Goal: Check status: Check status

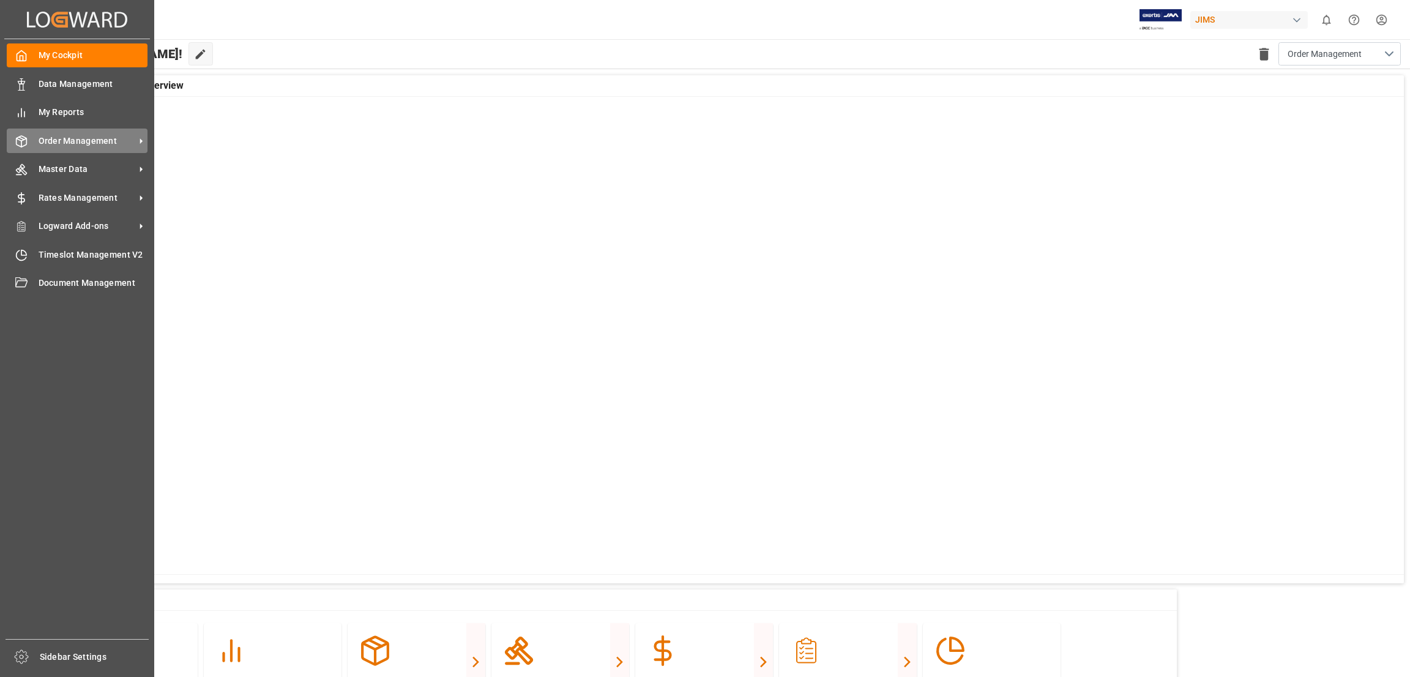
click at [129, 140] on span "Order Management" at bounding box center [87, 141] width 97 height 13
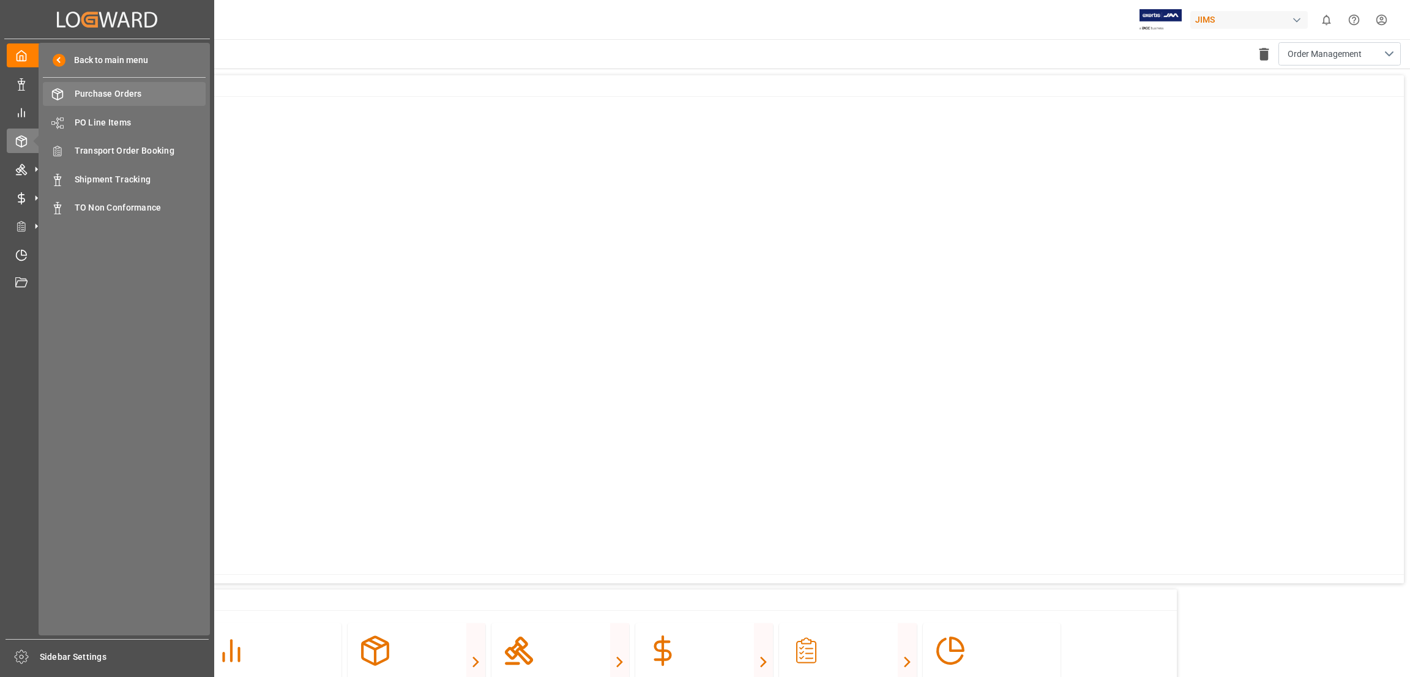
click at [128, 91] on span "Purchase Orders" at bounding box center [141, 94] width 132 height 13
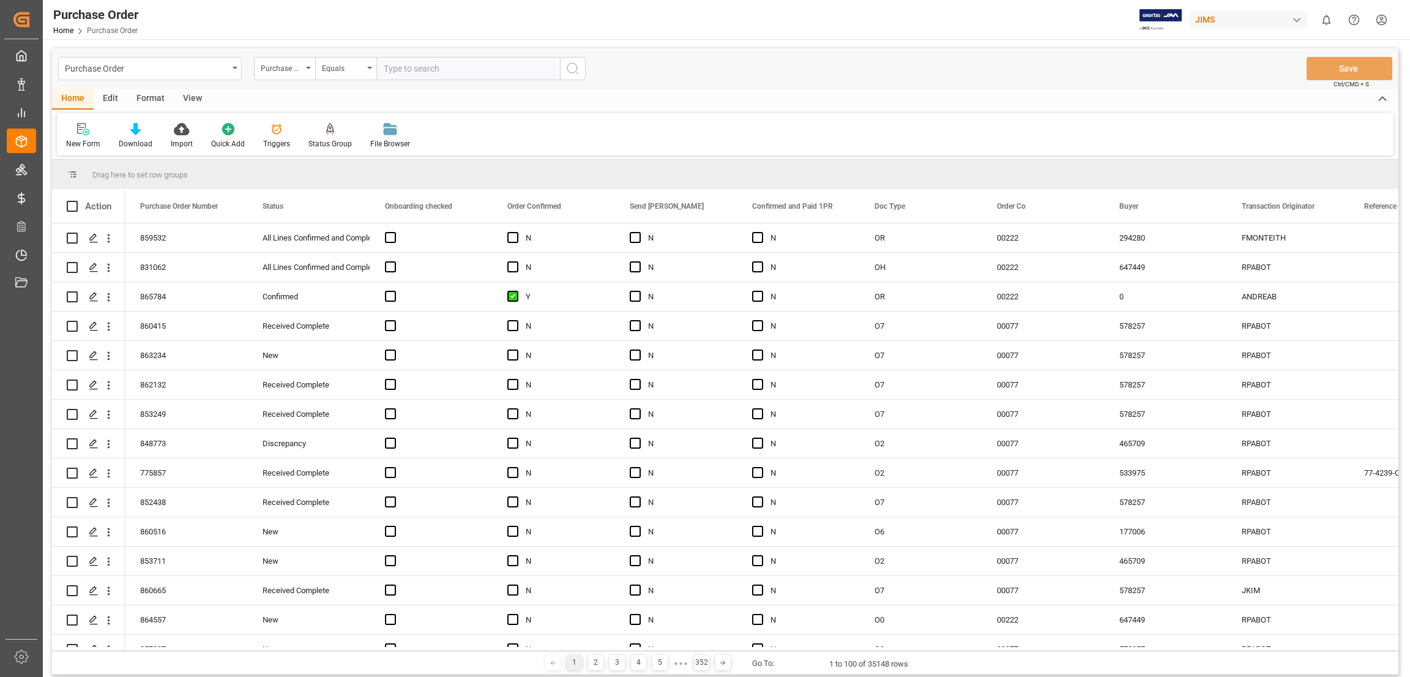
click at [397, 64] on input "text" at bounding box center [468, 68] width 184 height 23
type input "862282"
click at [576, 70] on circle "search button" at bounding box center [572, 68] width 10 height 10
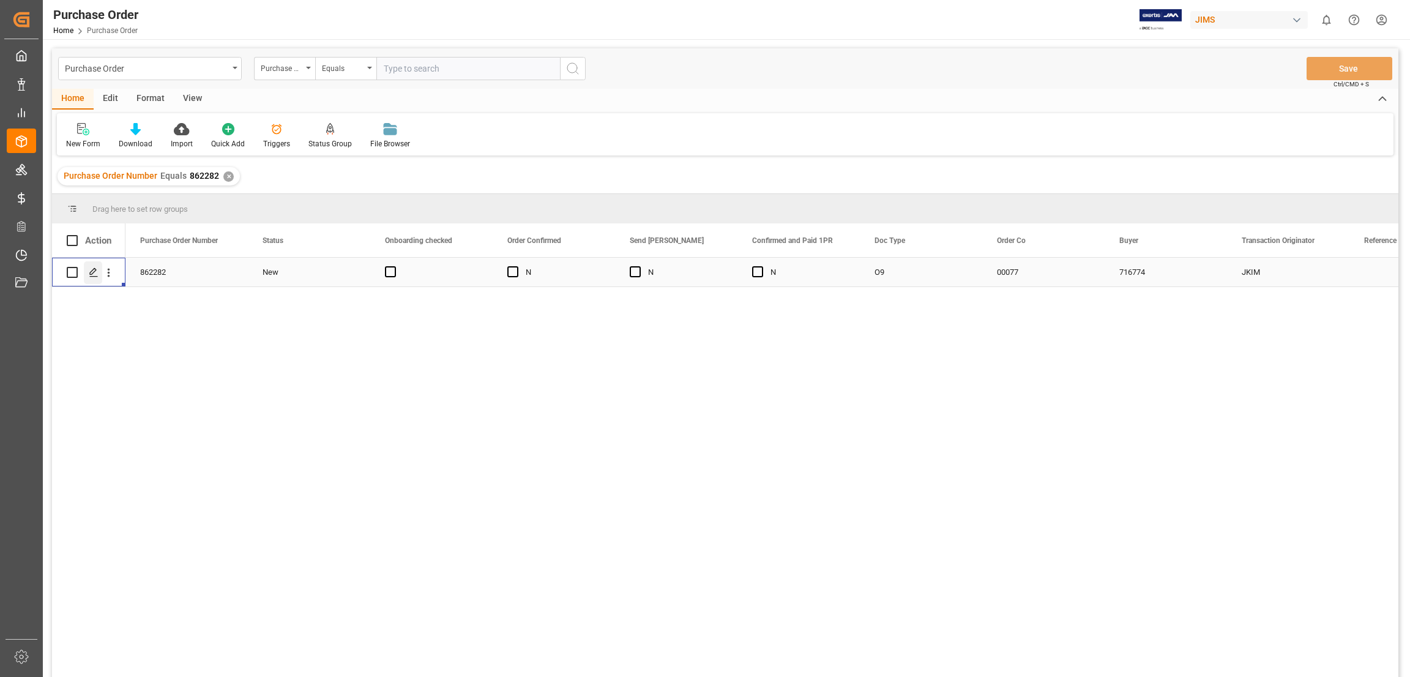
click at [91, 271] on polygon "Press SPACE to select this row." at bounding box center [93, 272] width 6 height 6
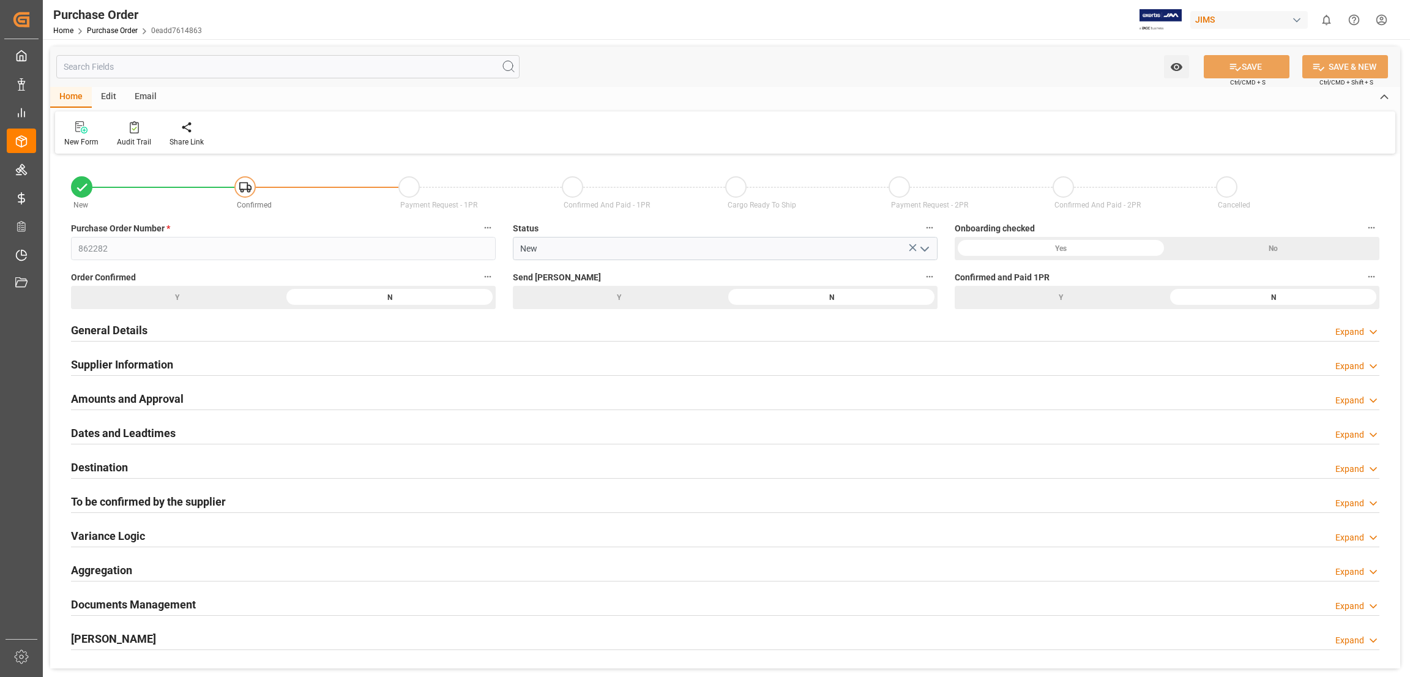
click at [168, 603] on h2 "Documents Management" at bounding box center [133, 604] width 125 height 17
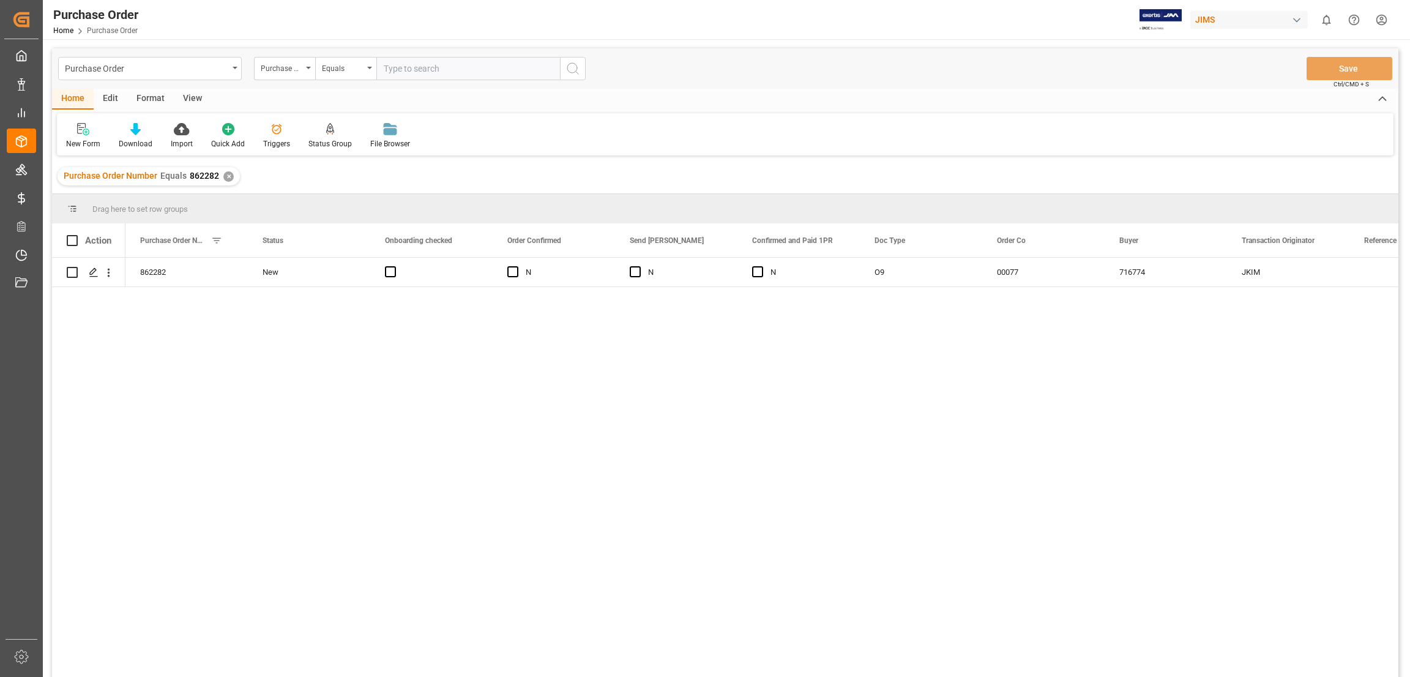
click at [1266, 206] on div "Drag here to set row groups" at bounding box center [725, 208] width 1347 height 29
click at [1368, 282] on div "Press SPACE to select this row." at bounding box center [1411, 272] width 122 height 29
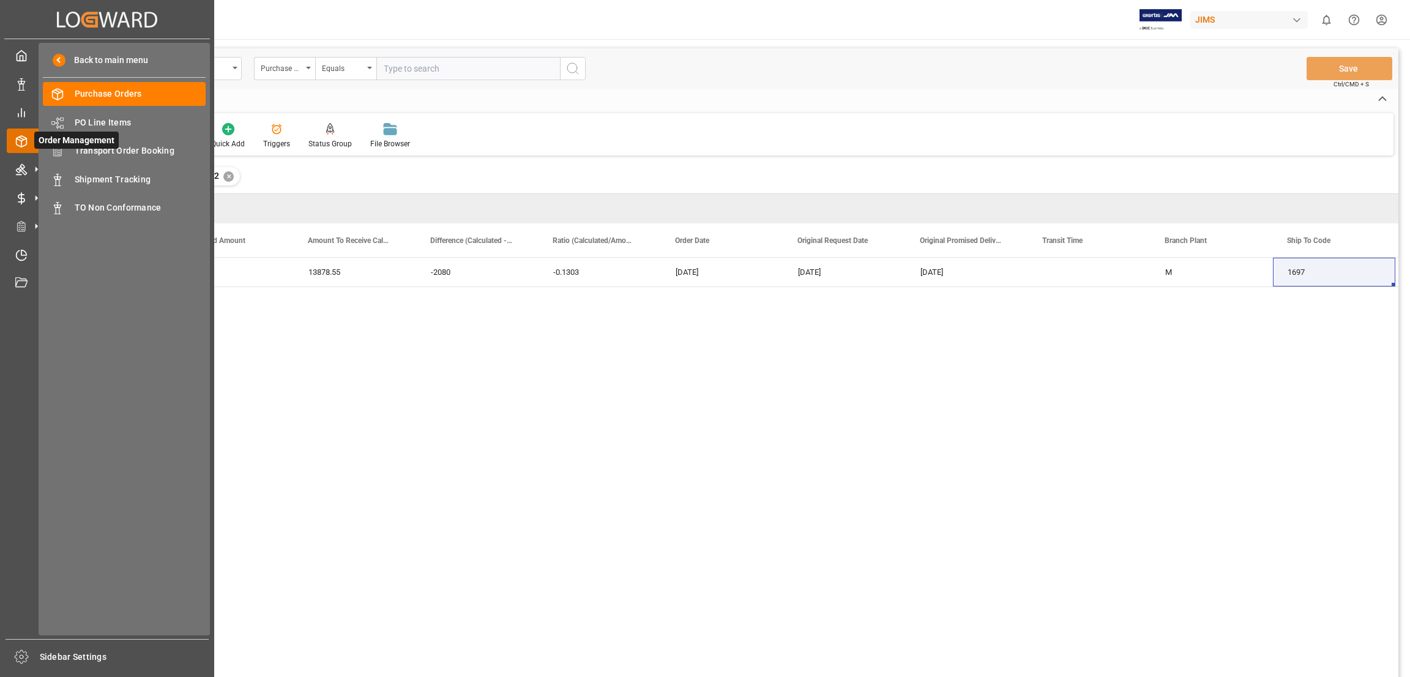
click at [18, 138] on polyline at bounding box center [22, 139] width 10 height 2
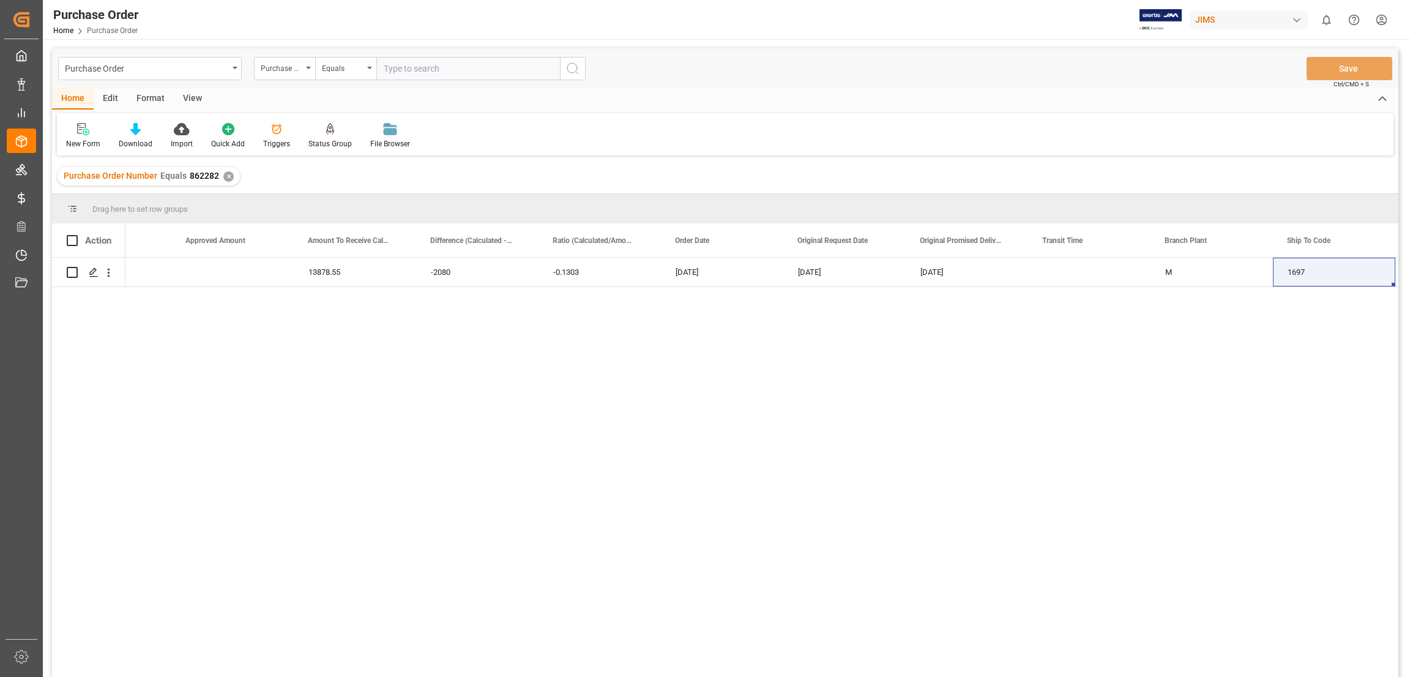
drag, startPoint x: 282, startPoint y: 392, endPoint x: 274, endPoint y: 390, distance: 8.2
click at [280, 392] on div "USD 13878.55 -2080 -0.1303 [DATE] [DATE] [DATE] M 1697 Baie D'Urfe" at bounding box center [761, 471] width 1273 height 427
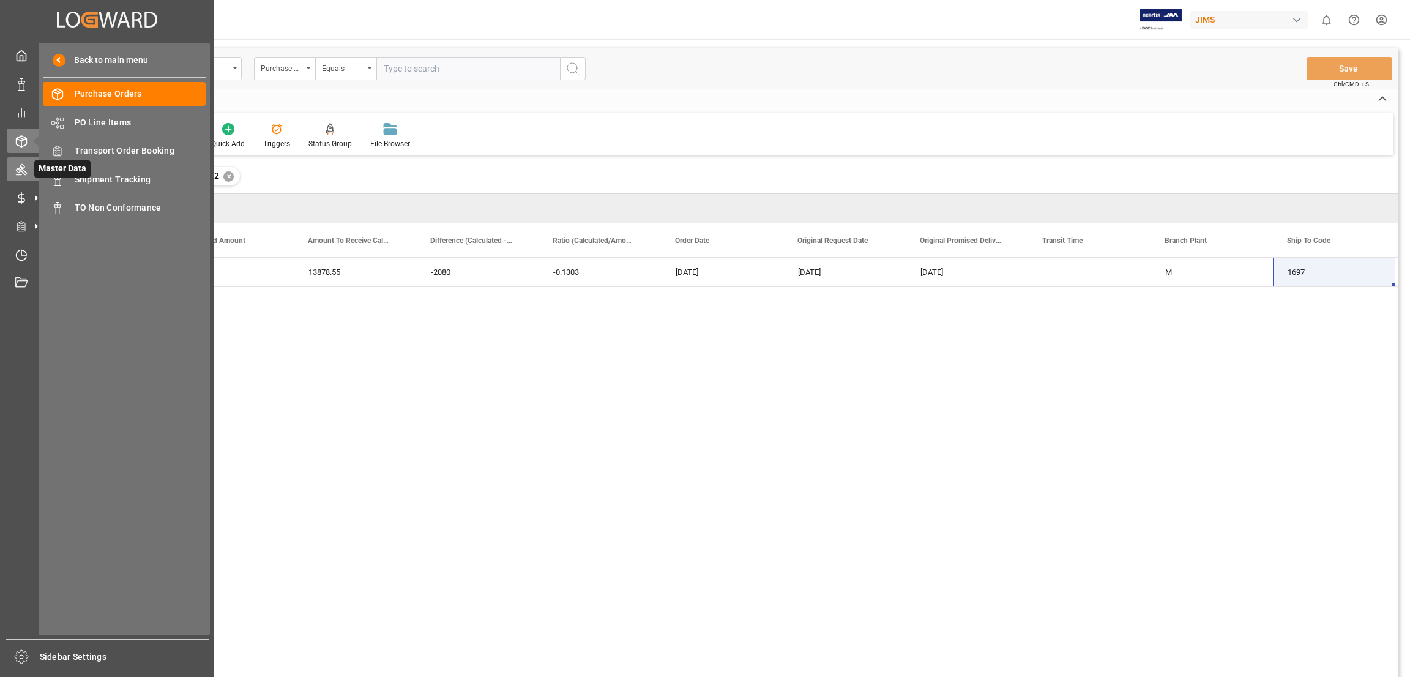
click at [28, 166] on div "Master Data Master Data" at bounding box center [107, 169] width 201 height 24
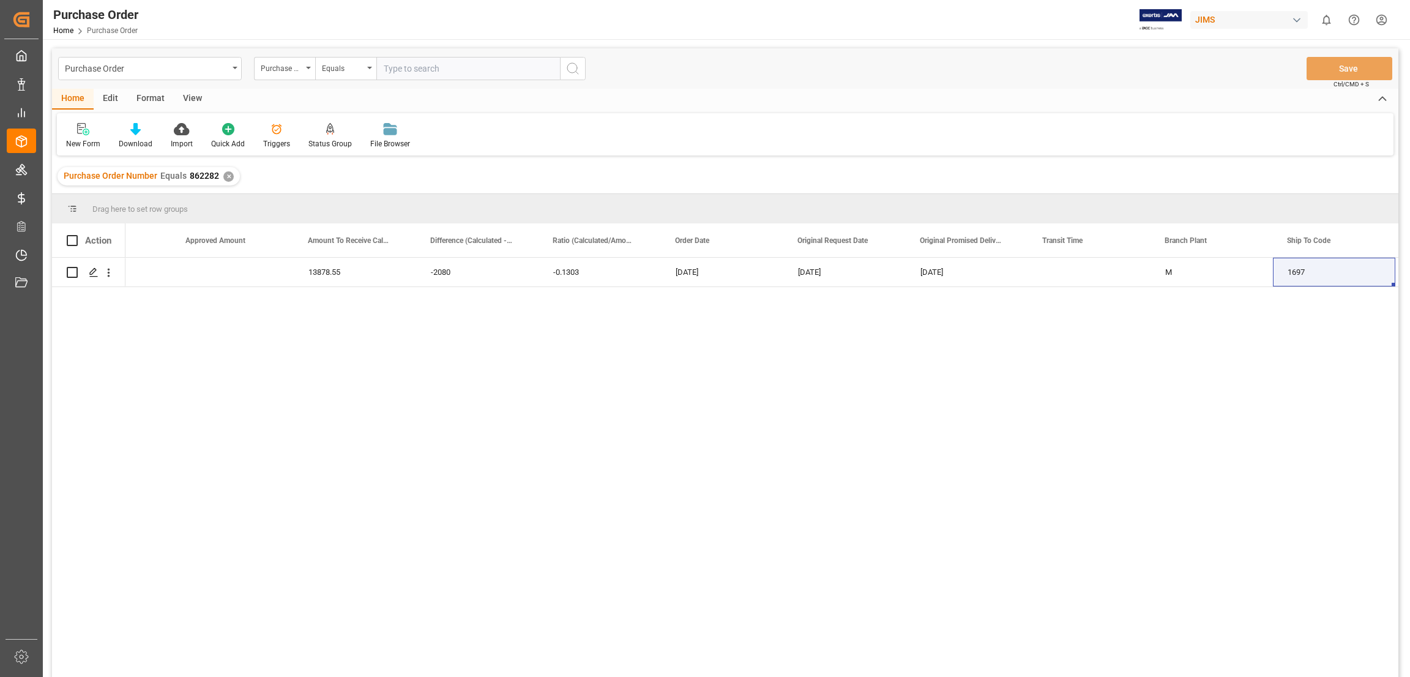
click at [372, 408] on div "USD 13878.55 -2080 -0.1303 [DATE] [DATE] [DATE] M 1697 Baie D'Urfe" at bounding box center [761, 471] width 1273 height 427
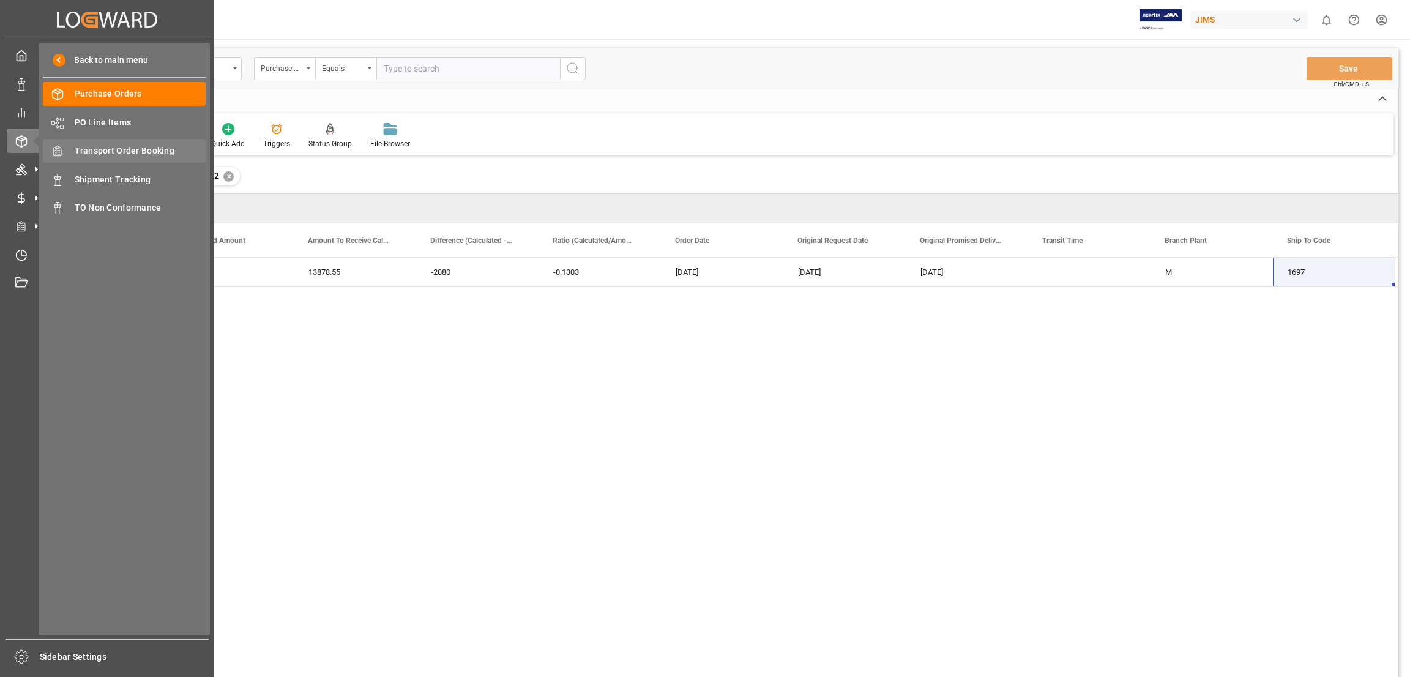
click at [145, 151] on span "Transport Order Booking" at bounding box center [141, 150] width 132 height 13
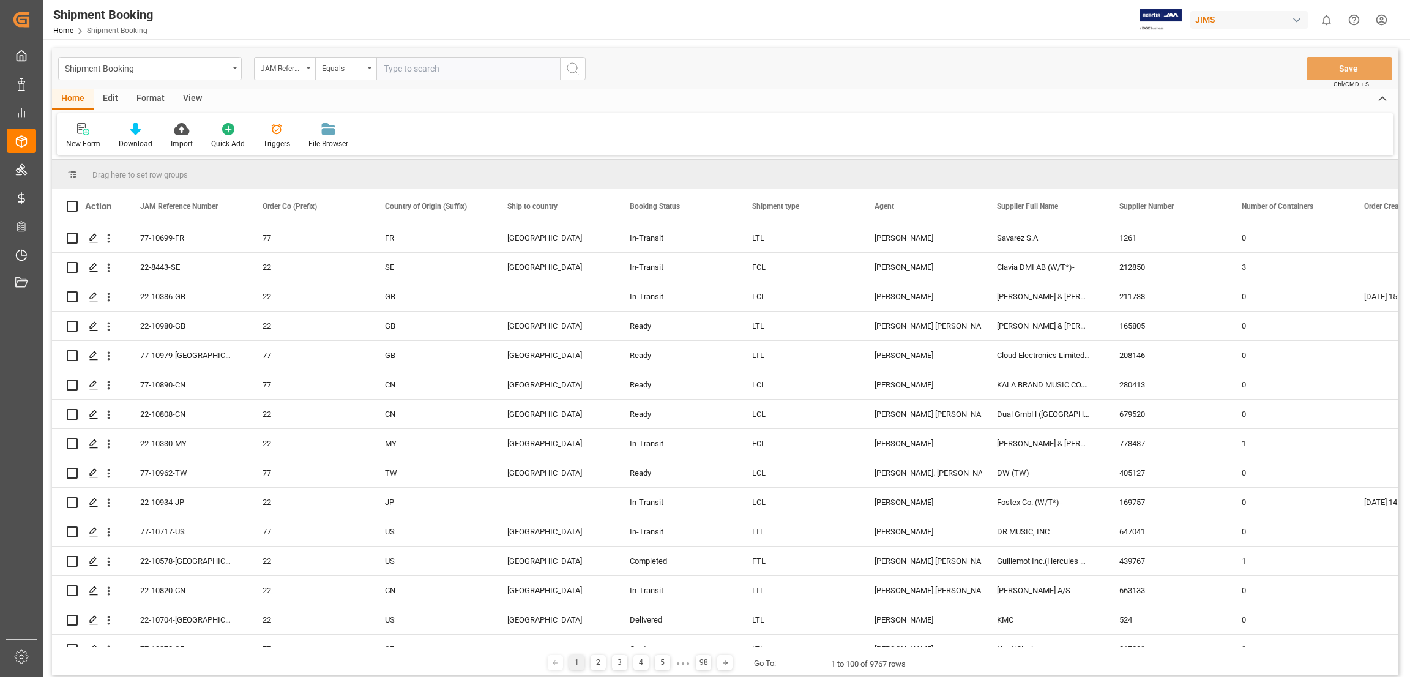
click at [384, 65] on input "text" at bounding box center [468, 68] width 184 height 23
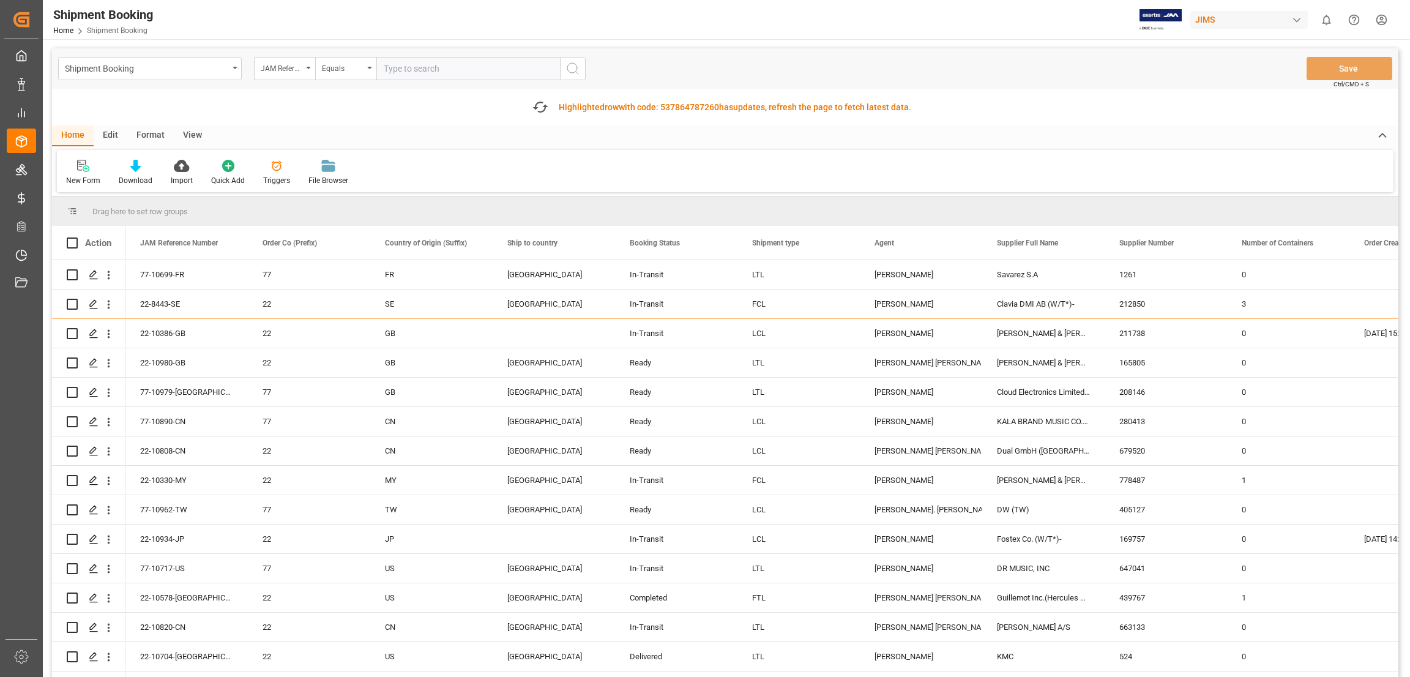
paste input "77-10708-DE"
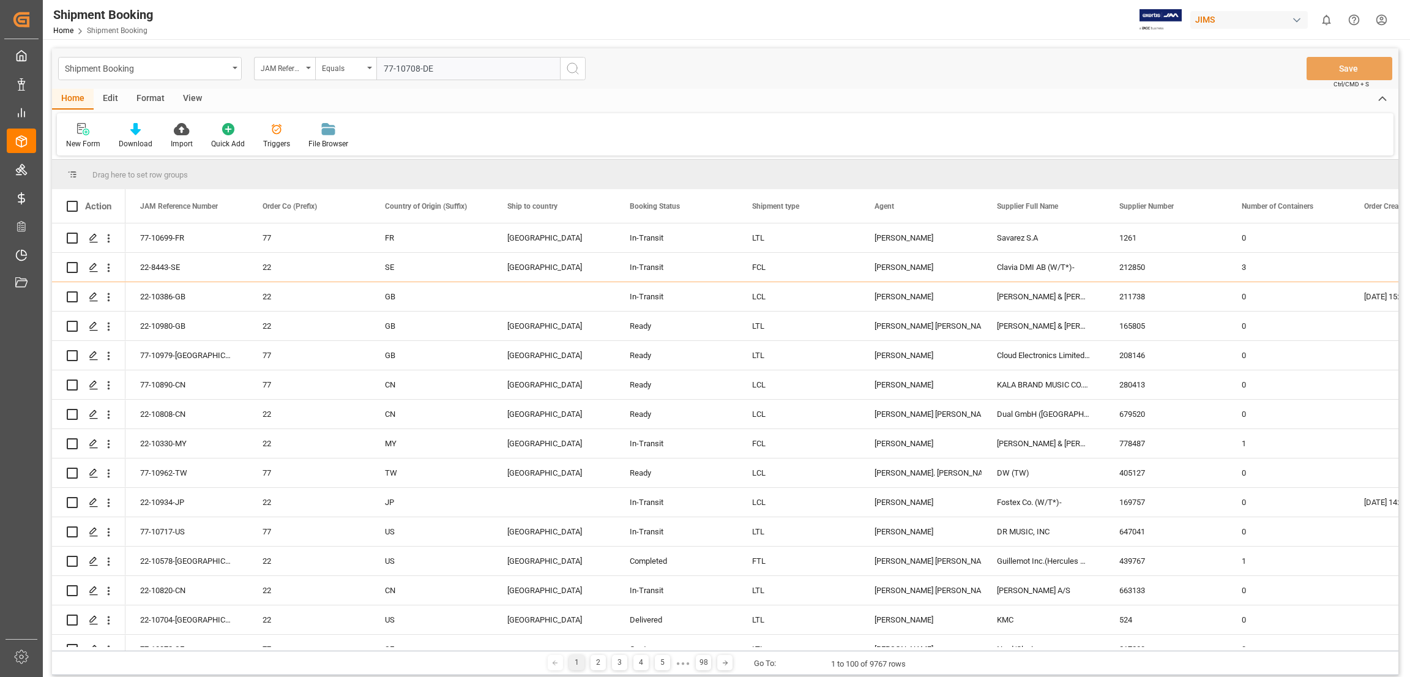
type input "77-10708-DE"
click at [569, 66] on icon "search button" at bounding box center [573, 68] width 15 height 15
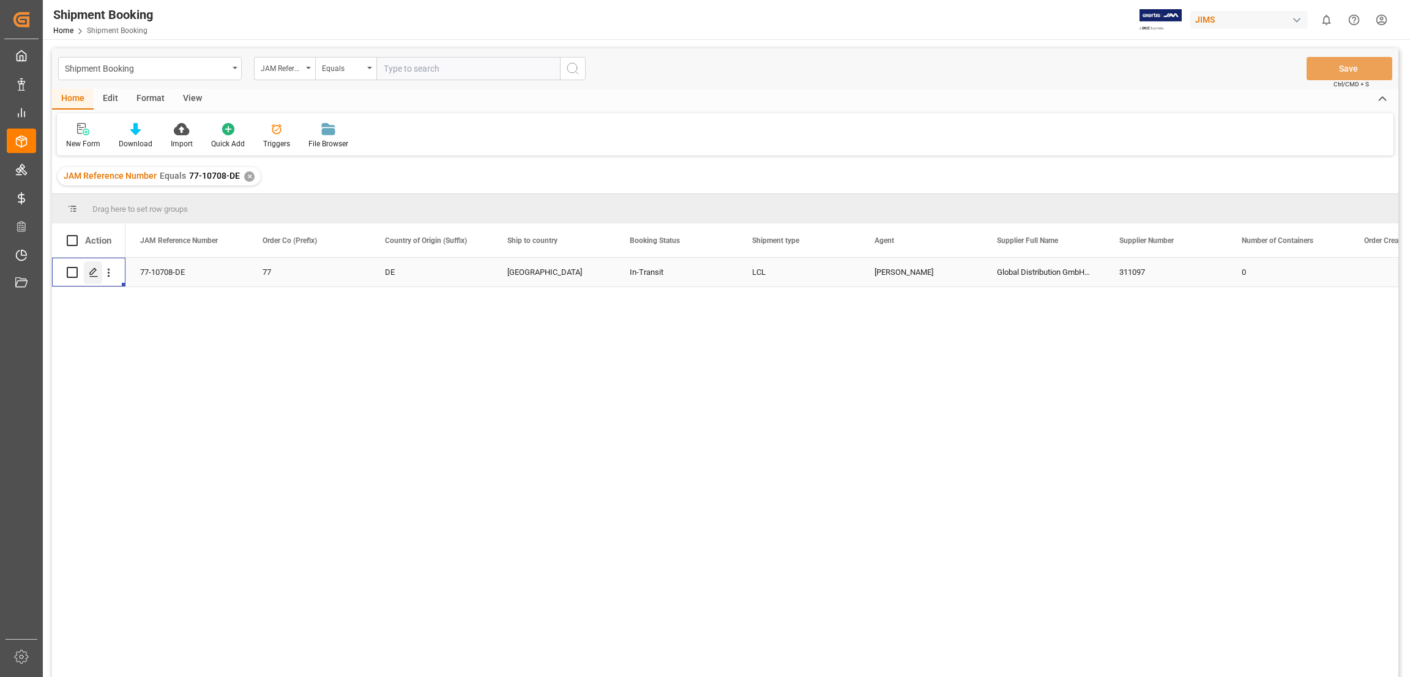
click at [91, 272] on polygon "Press SPACE to select this row." at bounding box center [93, 272] width 6 height 6
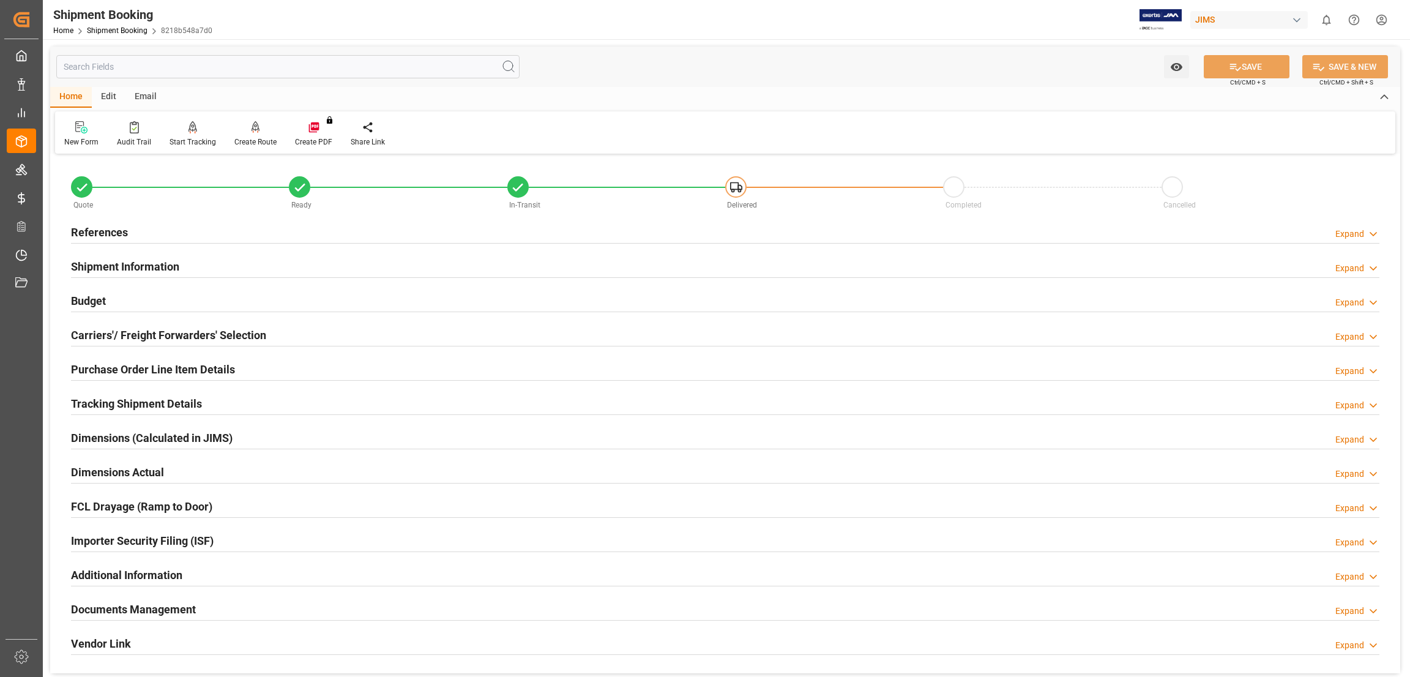
drag, startPoint x: 170, startPoint y: 610, endPoint x: 299, endPoint y: 567, distance: 135.9
click at [170, 608] on h2 "Documents Management" at bounding box center [133, 609] width 125 height 17
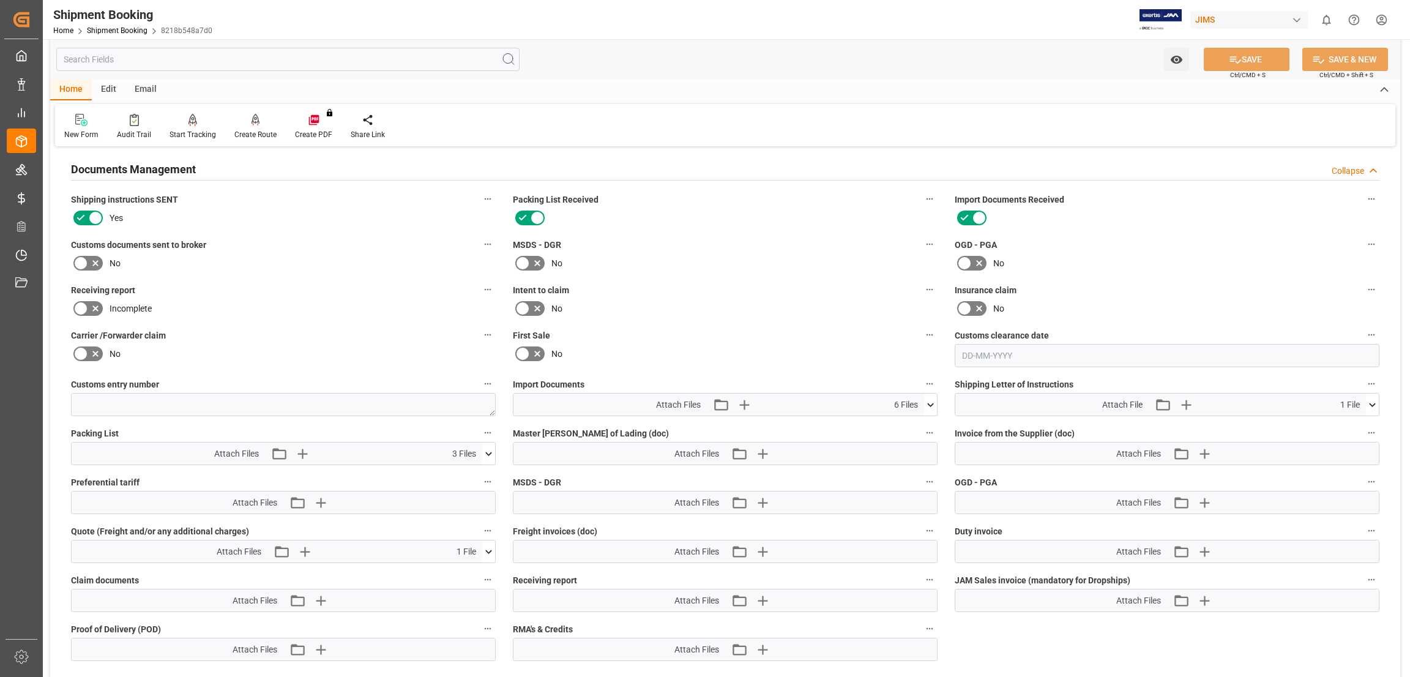
scroll to position [477, 0]
